Goal: Communication & Community: Share content

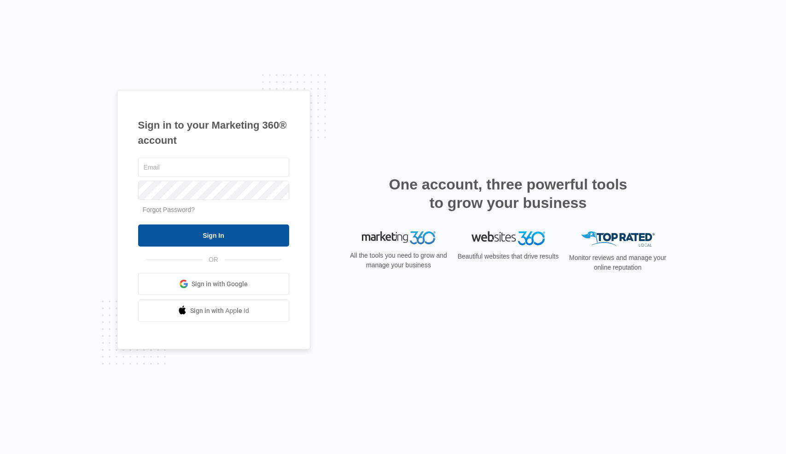
type input "jmitza@bbmsinc.com"
click at [229, 233] on input "Sign In" at bounding box center [213, 235] width 151 height 22
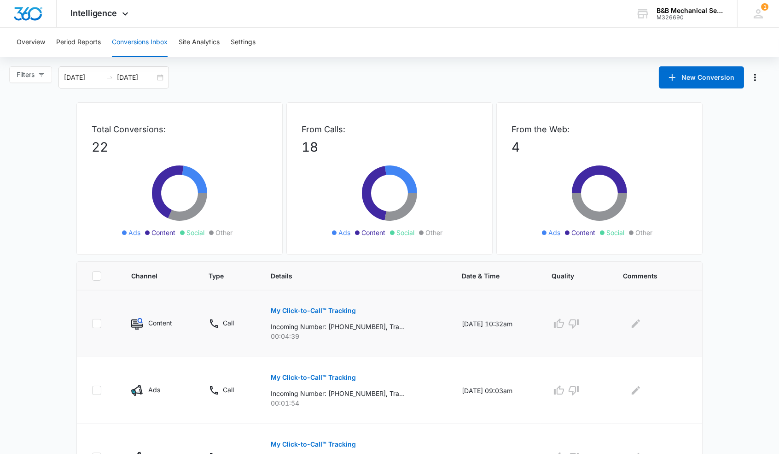
click at [315, 308] on p "My Click-to-Call™ Tracking" at bounding box center [313, 310] width 85 height 6
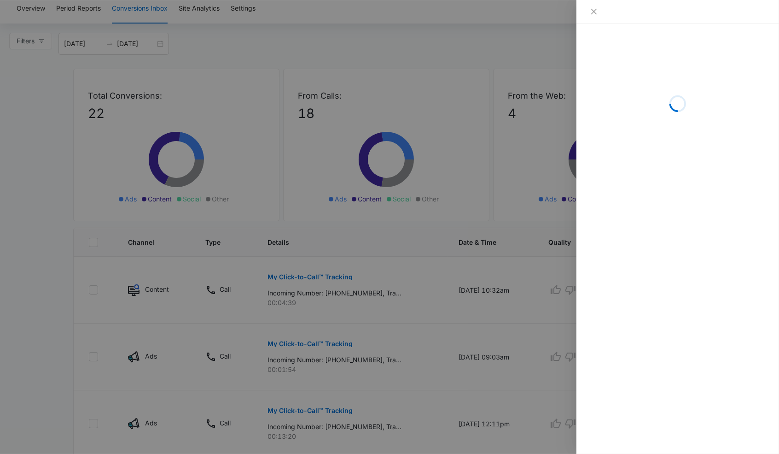
scroll to position [184, 0]
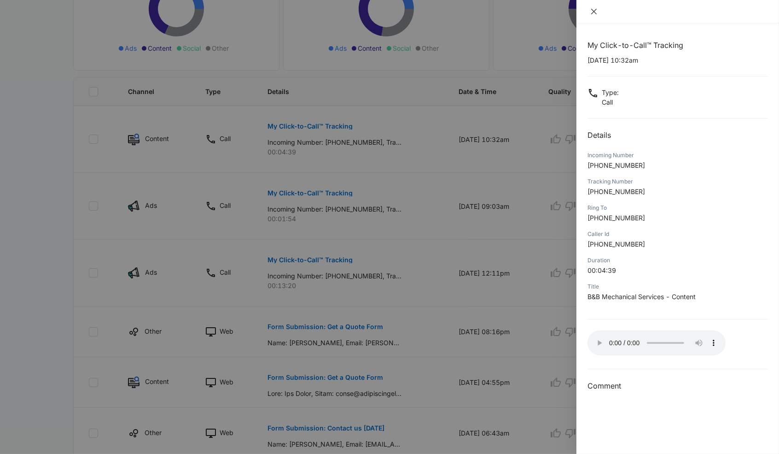
click at [591, 9] on icon "close" at bounding box center [593, 11] width 7 height 7
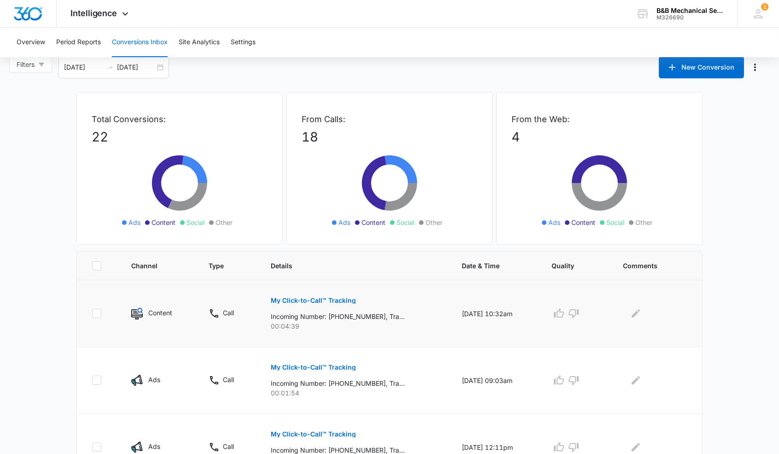
scroll to position [0, 0]
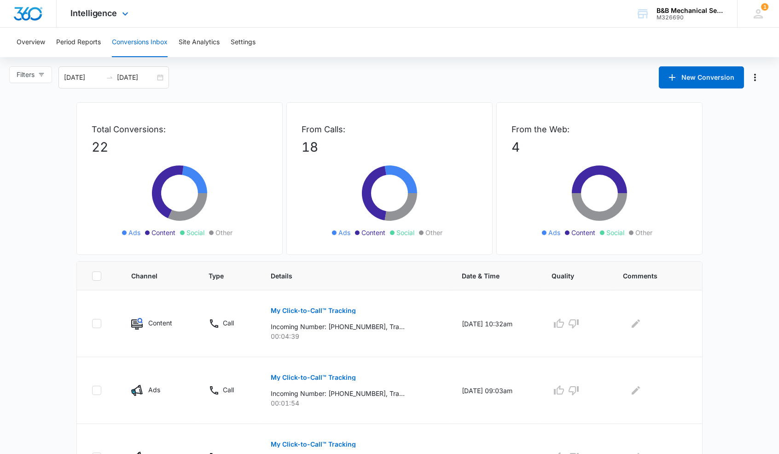
click at [30, 17] on img "Dashboard" at bounding box center [27, 14] width 29 height 14
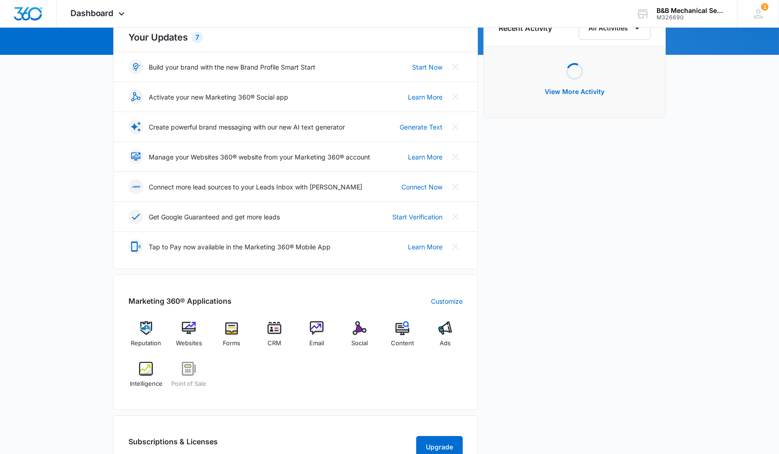
scroll to position [184, 0]
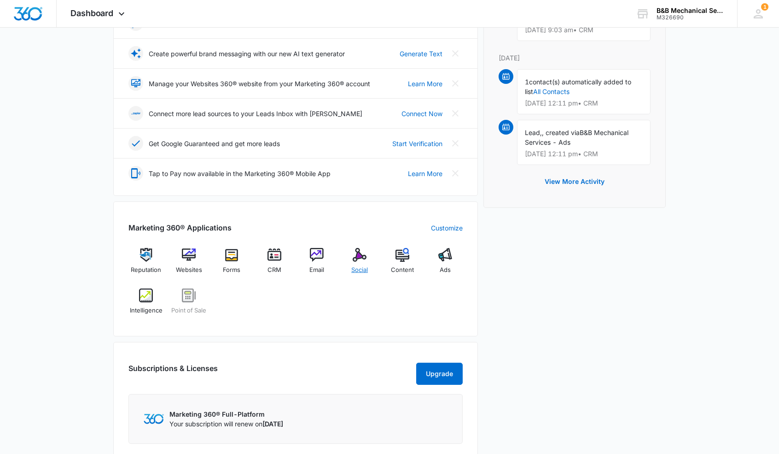
click at [351, 261] on div "Social" at bounding box center [359, 264] width 35 height 33
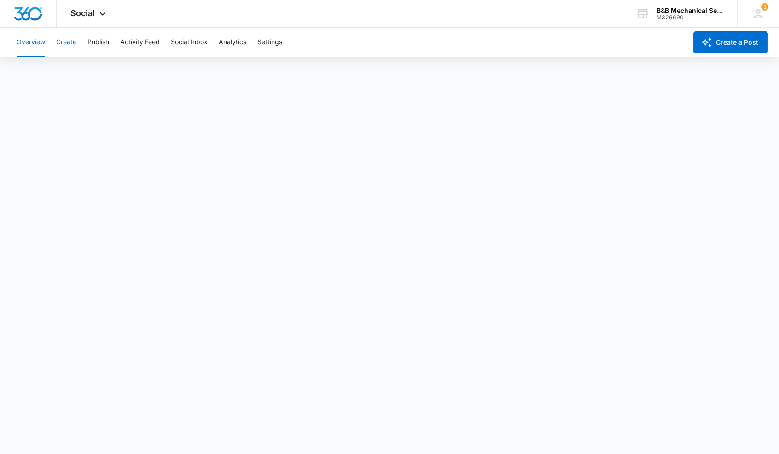
click at [62, 33] on button "Create" at bounding box center [66, 42] width 20 height 29
click at [64, 46] on button "Create" at bounding box center [66, 42] width 20 height 29
click at [106, 38] on button "Publish" at bounding box center [98, 42] width 22 height 29
click at [148, 42] on button "Activity Feed" at bounding box center [140, 42] width 40 height 29
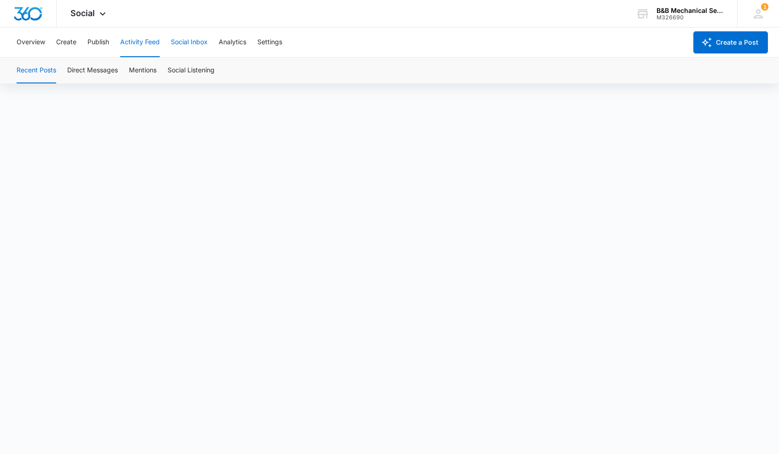
click at [191, 42] on button "Social Inbox" at bounding box center [189, 42] width 37 height 29
click at [231, 40] on button "Analytics" at bounding box center [233, 42] width 28 height 29
click at [41, 17] on img "Dashboard" at bounding box center [27, 14] width 29 height 14
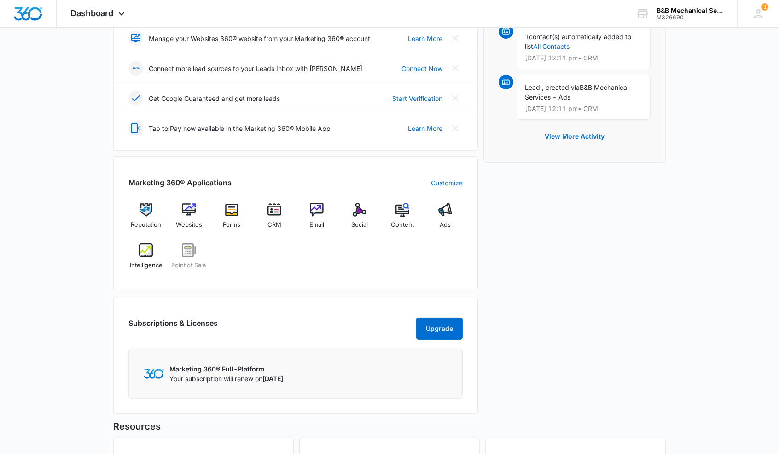
scroll to position [230, 0]
click at [453, 179] on link "Customize" at bounding box center [447, 182] width 32 height 10
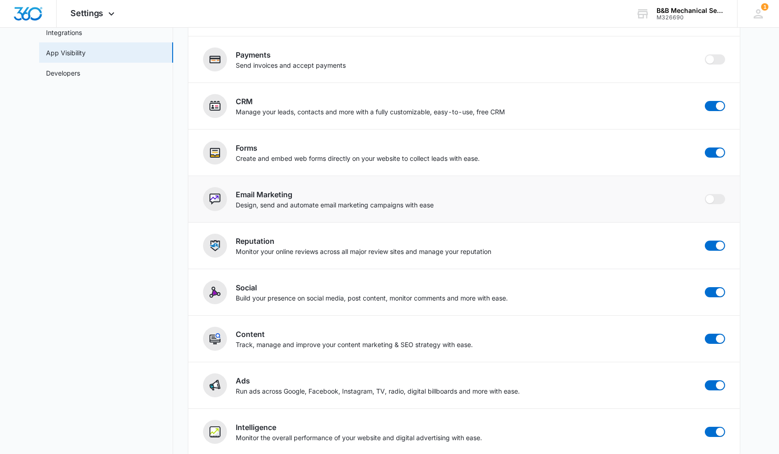
scroll to position [169, 0]
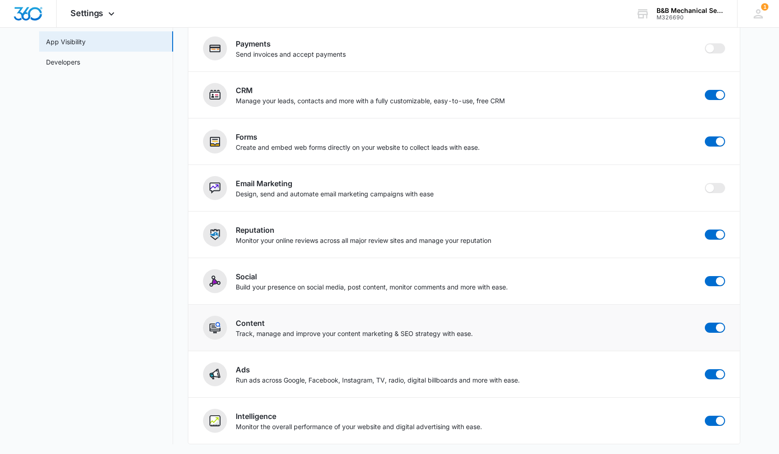
click at [238, 322] on h2 "Content" at bounding box center [354, 322] width 237 height 11
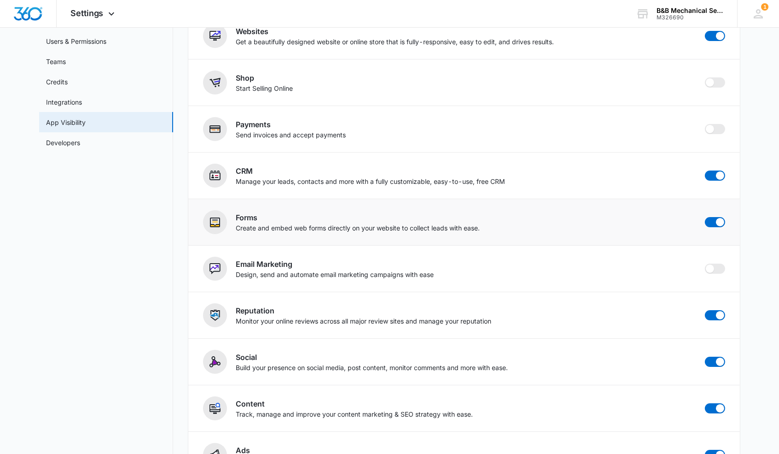
scroll to position [0, 0]
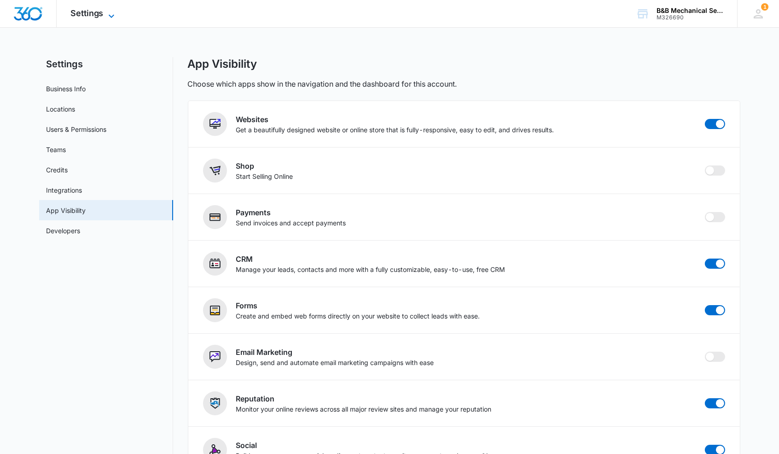
click at [92, 17] on span "Settings" at bounding box center [86, 13] width 33 height 10
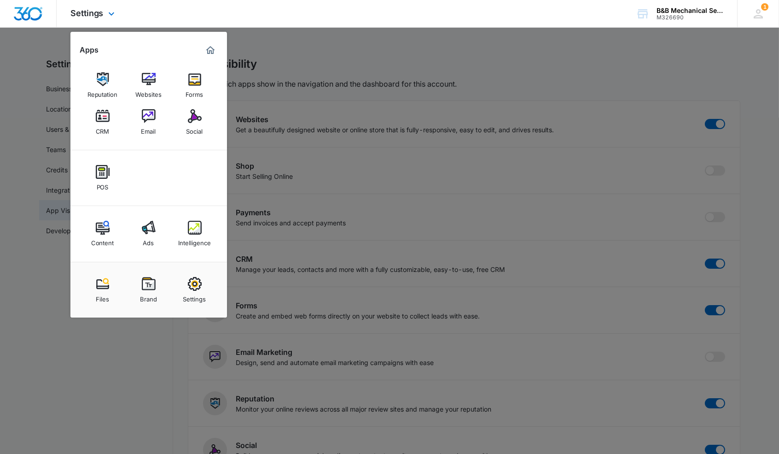
click at [210, 52] on img "Marketing 360® Dashboard" at bounding box center [210, 50] width 11 height 11
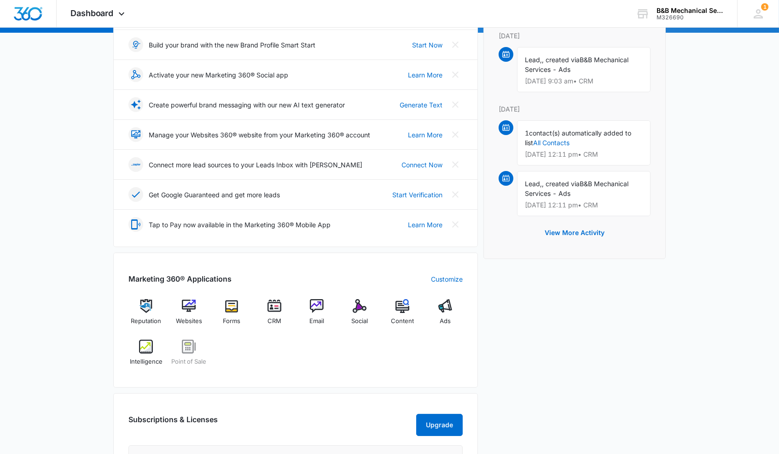
scroll to position [230, 0]
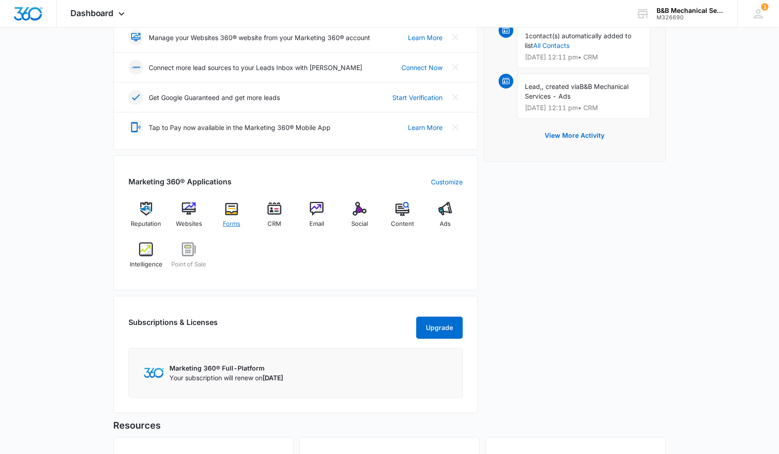
click at [228, 211] on img at bounding box center [232, 209] width 14 height 14
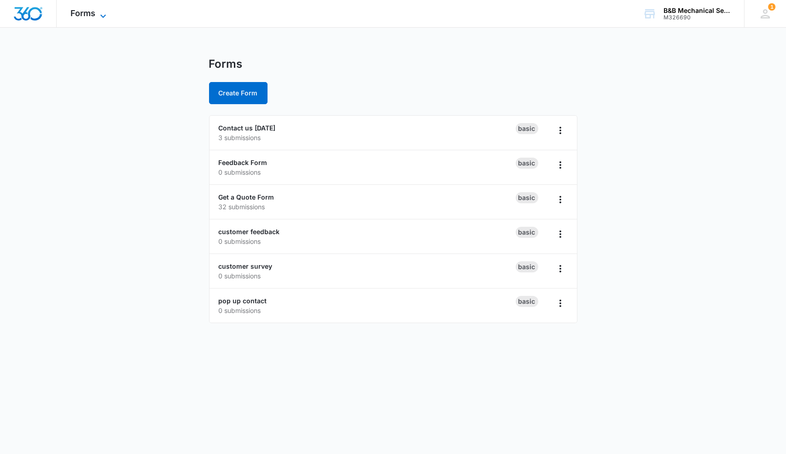
click at [78, 12] on span "Forms" at bounding box center [82, 13] width 25 height 10
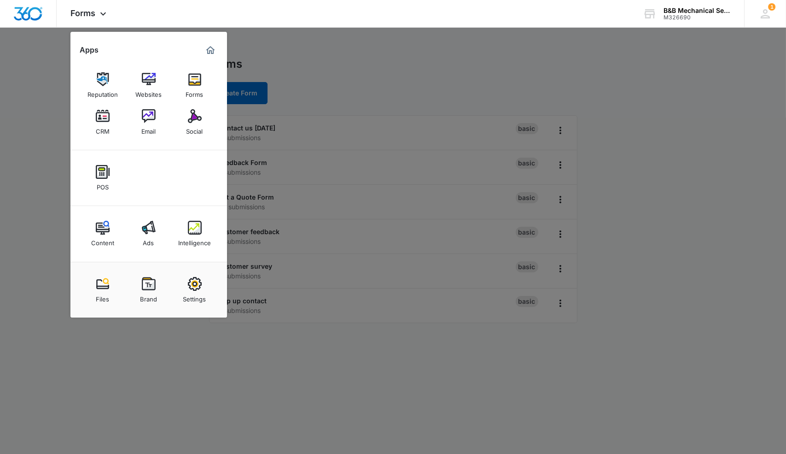
click at [762, 75] on div at bounding box center [393, 227] width 786 height 454
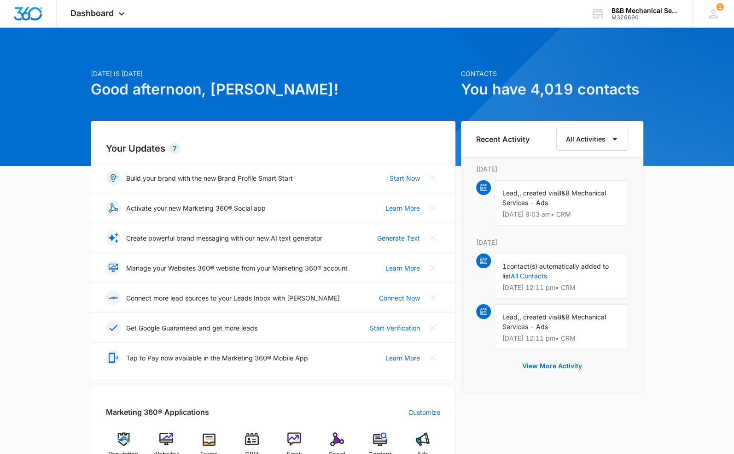
click at [297, 73] on p "[DATE] is [DATE]" at bounding box center [273, 74] width 365 height 10
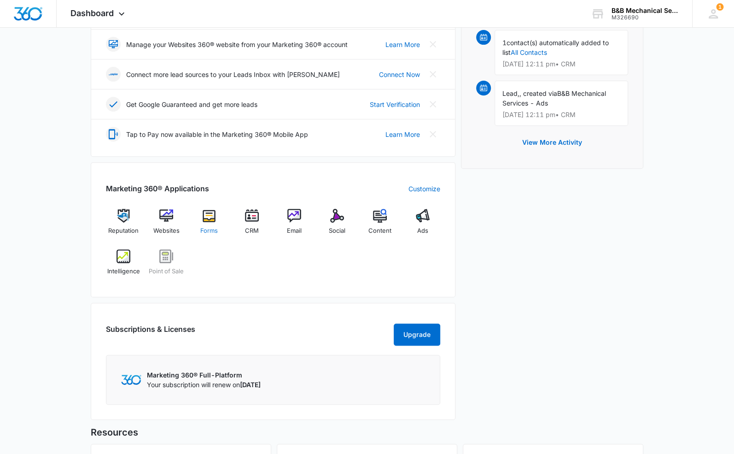
scroll to position [230, 0]
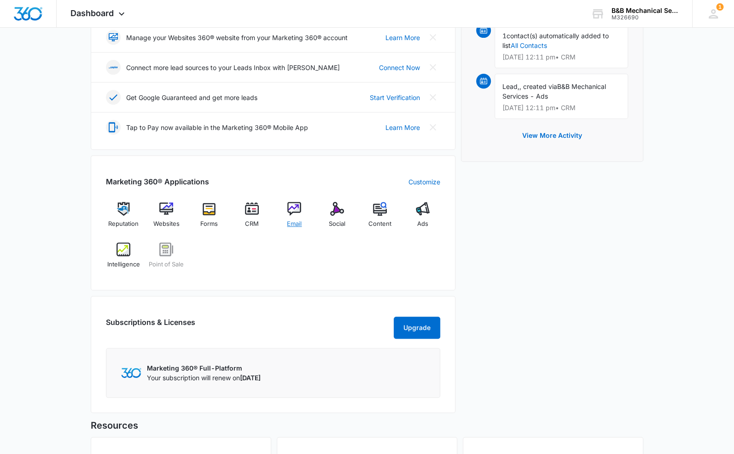
click at [300, 208] on img at bounding box center [294, 209] width 14 height 14
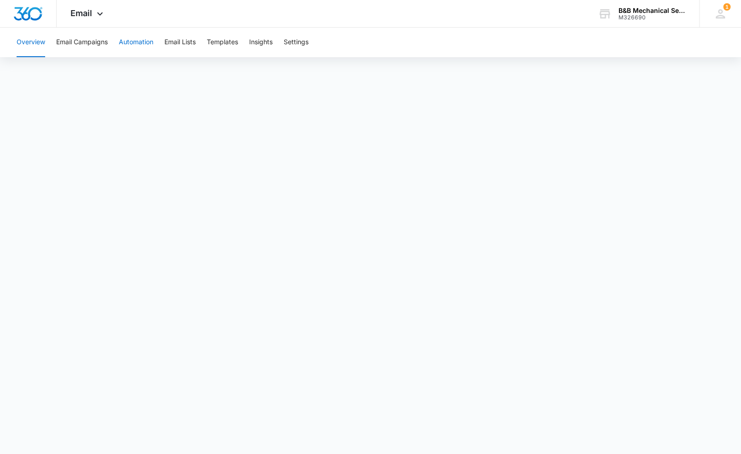
click at [129, 45] on button "Automation" at bounding box center [136, 42] width 35 height 29
click at [76, 46] on button "Email Campaigns" at bounding box center [82, 42] width 52 height 29
click at [41, 41] on button "Overview" at bounding box center [31, 42] width 29 height 29
click at [84, 13] on span "Email" at bounding box center [81, 13] width 22 height 10
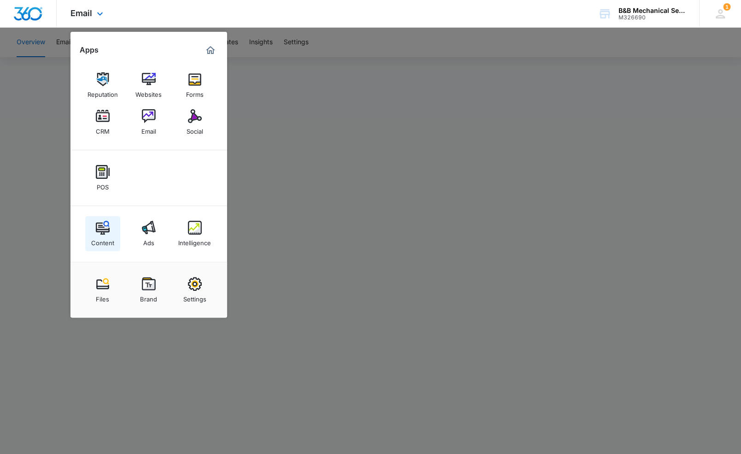
click at [105, 235] on div "Content" at bounding box center [102, 240] width 23 height 12
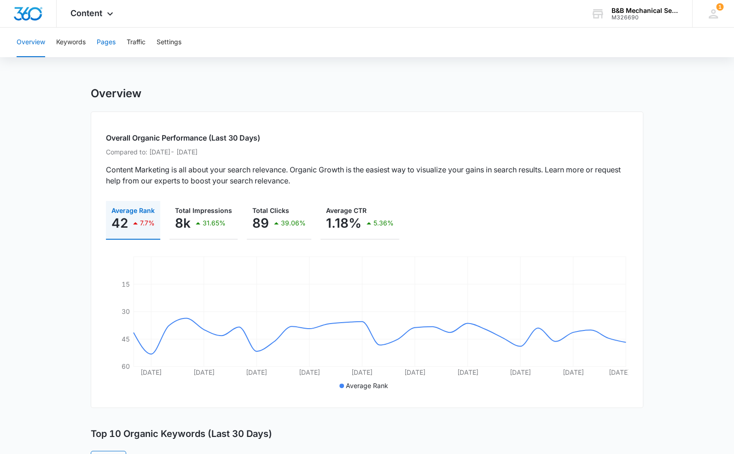
click at [105, 42] on button "Pages" at bounding box center [106, 42] width 19 height 29
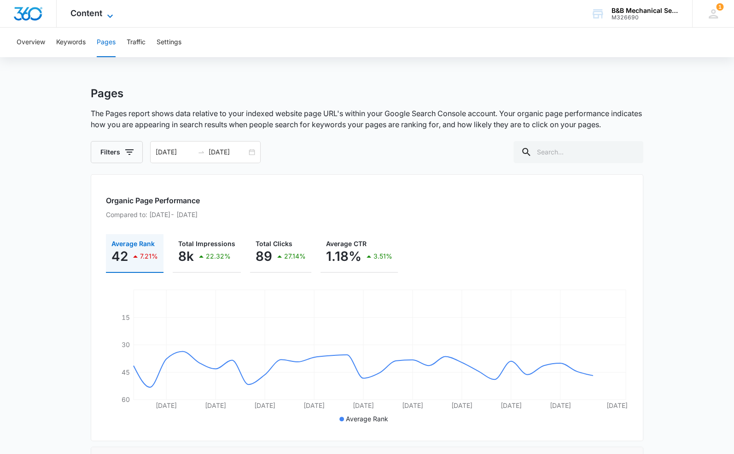
click at [91, 16] on span "Content" at bounding box center [86, 13] width 32 height 10
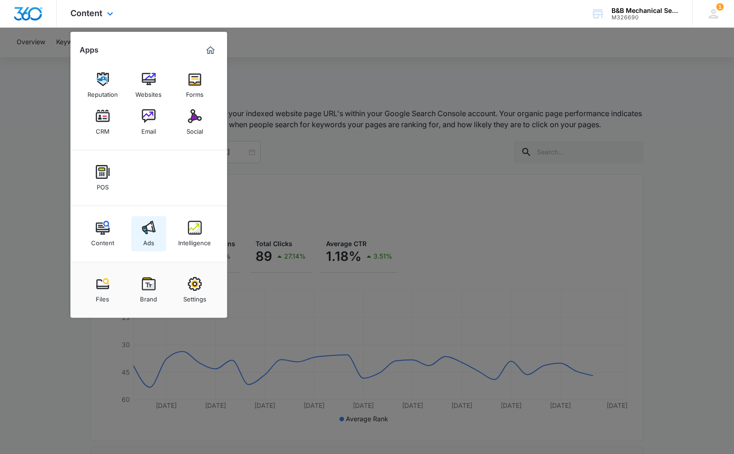
click at [149, 230] on img at bounding box center [149, 228] width 14 height 14
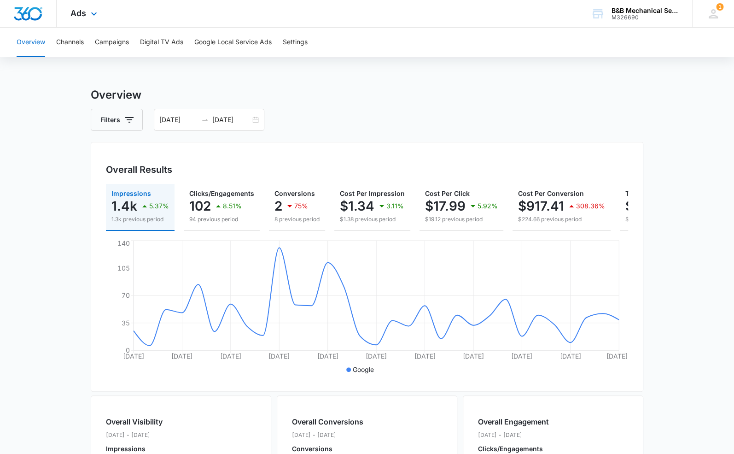
click at [44, 11] on div at bounding box center [28, 13] width 57 height 27
click at [98, 12] on icon at bounding box center [93, 16] width 11 height 11
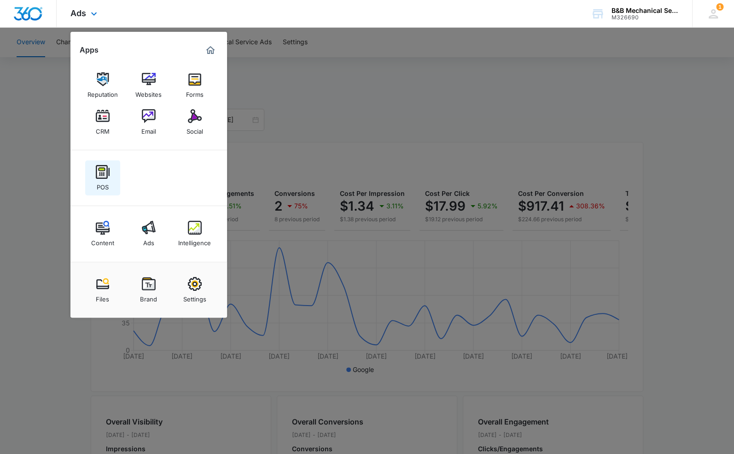
click at [102, 174] on img at bounding box center [103, 172] width 14 height 14
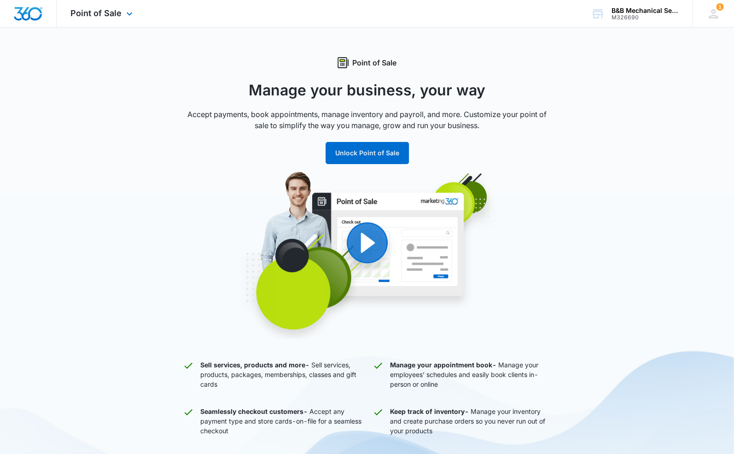
click at [29, 11] on img "Dashboard" at bounding box center [27, 14] width 29 height 14
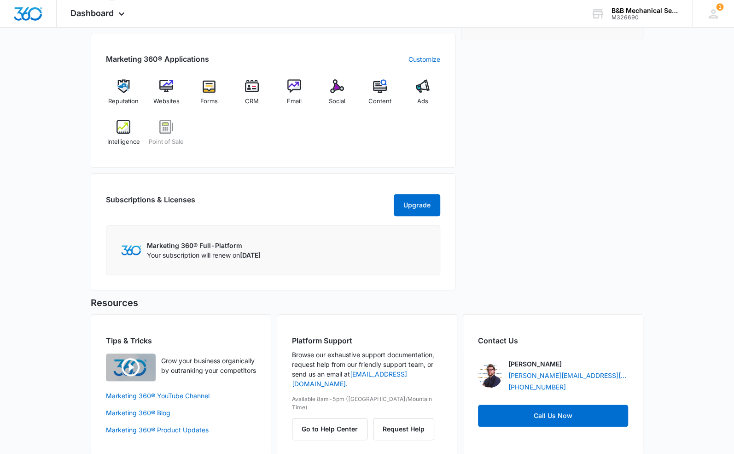
scroll to position [372, 0]
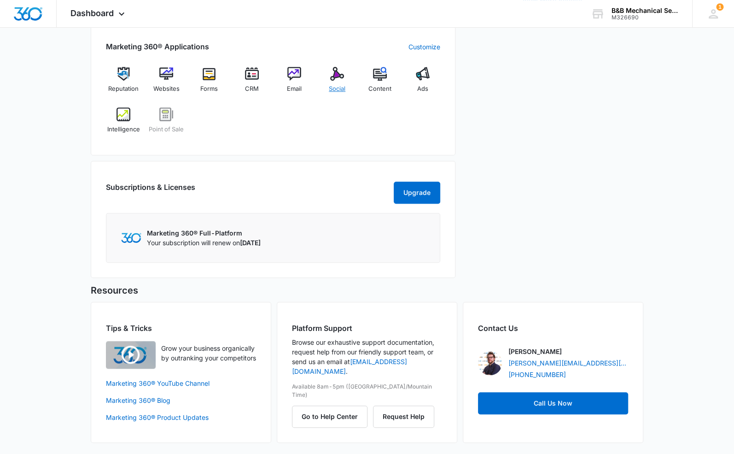
click at [331, 75] on div "Social" at bounding box center [337, 83] width 35 height 33
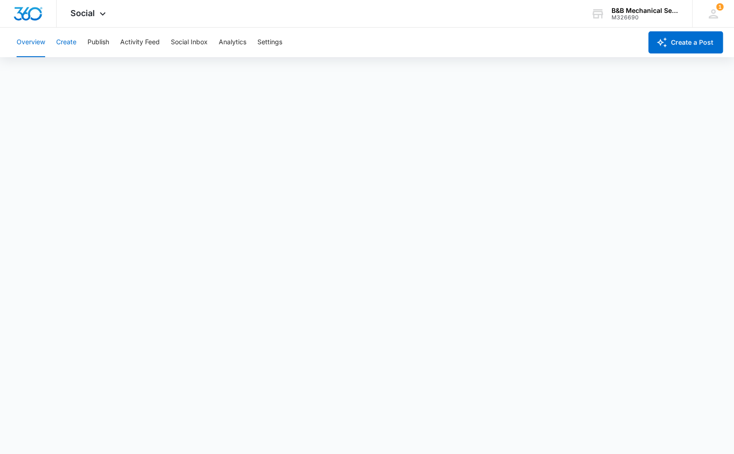
click at [67, 43] on button "Create" at bounding box center [66, 42] width 20 height 29
click at [103, 41] on button "Publish" at bounding box center [98, 42] width 22 height 29
click at [28, 40] on button "Overview" at bounding box center [31, 42] width 29 height 29
click at [669, 45] on button "Create a Post" at bounding box center [685, 42] width 75 height 22
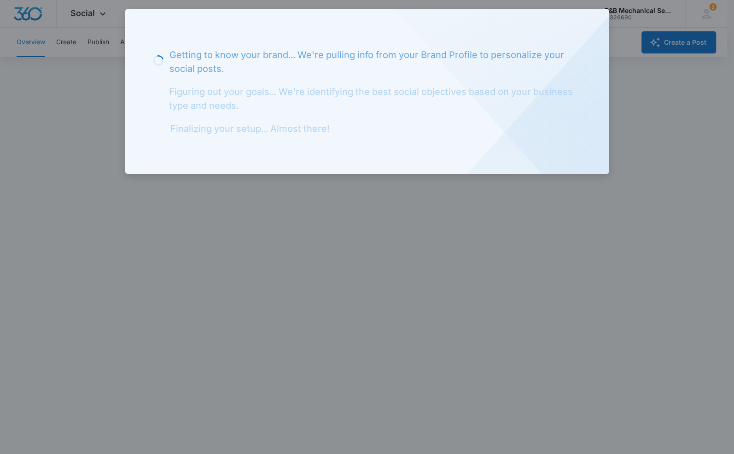
click at [612, 47] on div at bounding box center [367, 227] width 734 height 454
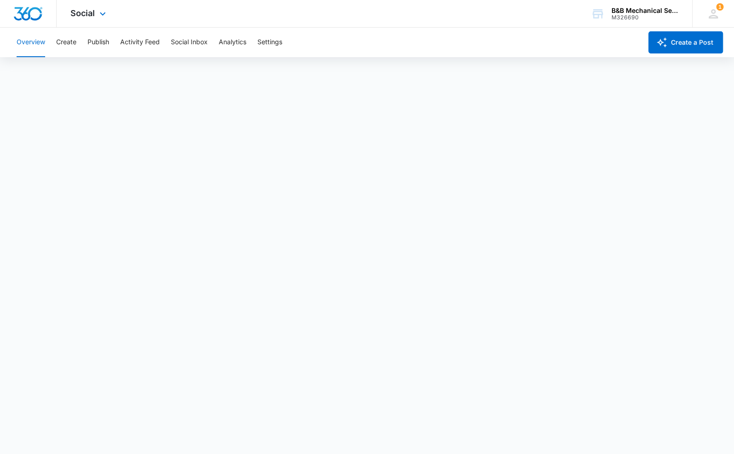
click at [37, 15] on img "Dashboard" at bounding box center [27, 14] width 29 height 14
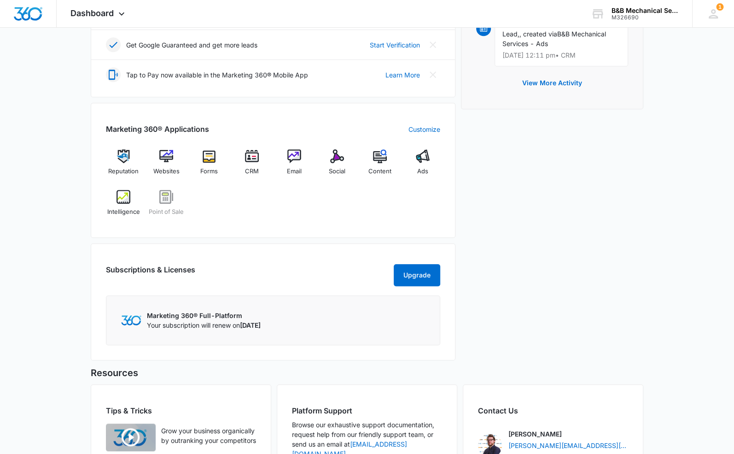
scroll to position [372, 0]
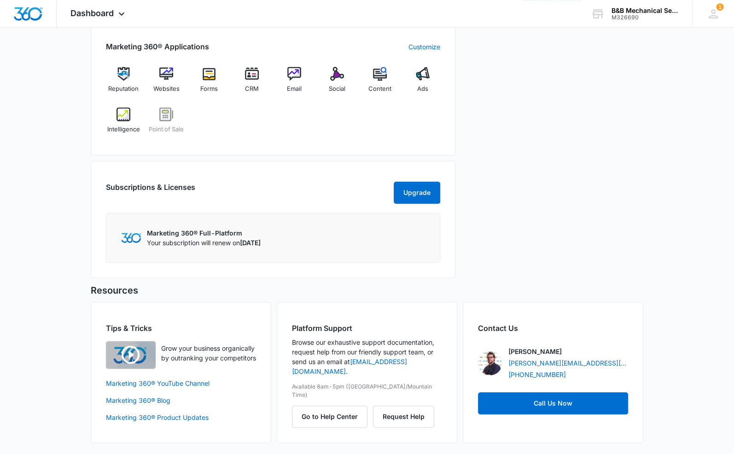
click at [489, 359] on img at bounding box center [490, 363] width 24 height 24
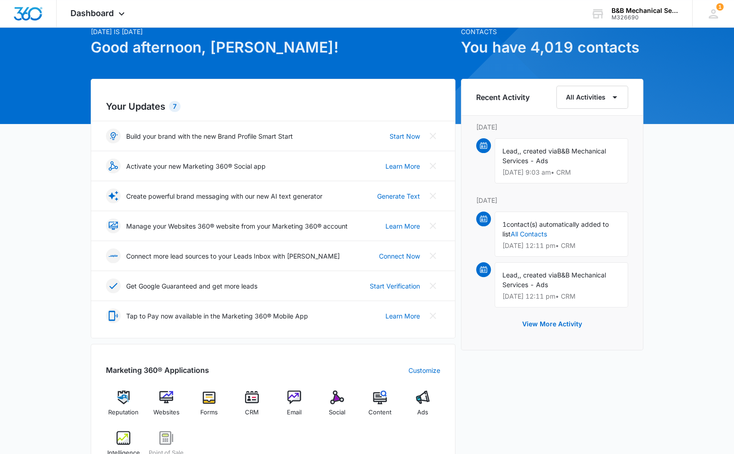
scroll to position [0, 0]
